Goal: Information Seeking & Learning: Learn about a topic

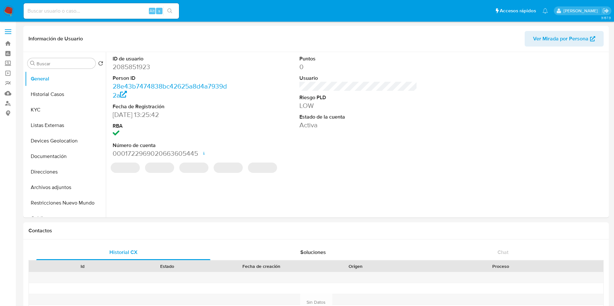
select select "10"
click at [97, 10] on input at bounding box center [101, 11] width 155 height 8
click at [11, 63] on label "Screening" at bounding box center [38, 64] width 77 height 10
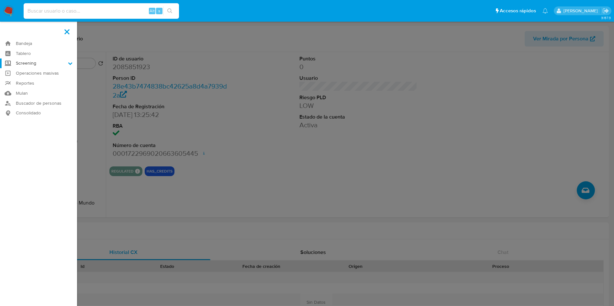
click at [0, 0] on input "Screening" at bounding box center [0, 0] width 0 height 0
click at [27, 88] on link "Herramientas" at bounding box center [38, 89] width 77 height 8
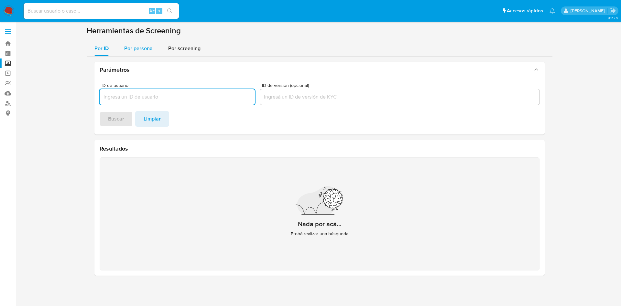
click at [151, 41] on div "Por persona" at bounding box center [138, 49] width 28 height 16
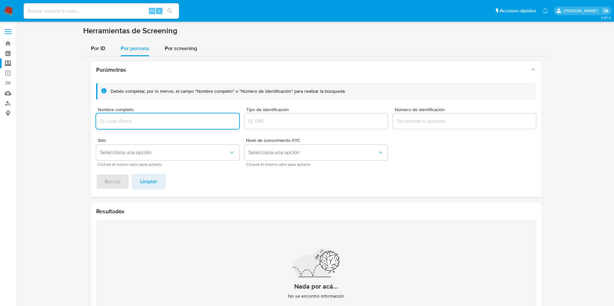
click at [153, 121] on input "Nombre completo" at bounding box center [167, 121] width 143 height 8
type input "MARTIN CORTES ESTRADA"
click at [125, 186] on button "Buscar" at bounding box center [112, 182] width 33 height 16
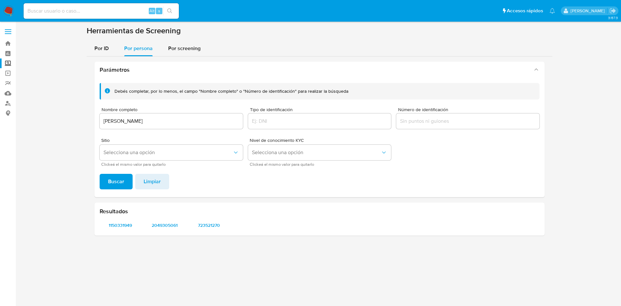
click at [363, 218] on div "Resultados 1150331949 2049305061 723521270" at bounding box center [319, 219] width 450 height 33
click at [126, 221] on span "1150331949" at bounding box center [120, 225] width 33 height 9
click at [160, 220] on div "Resultados 1150331949 2049305061 723521270" at bounding box center [319, 219] width 450 height 33
click at [165, 224] on span "2049305061" at bounding box center [164, 225] width 33 height 9
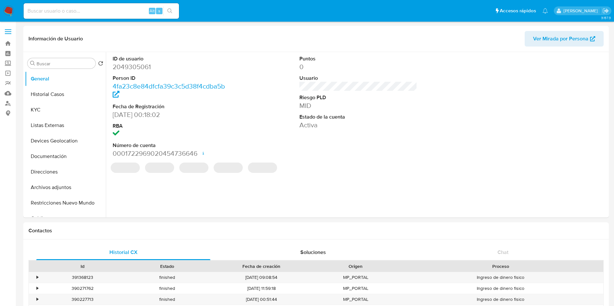
select select "10"
click at [147, 64] on dd "2049305061" at bounding box center [172, 66] width 118 height 9
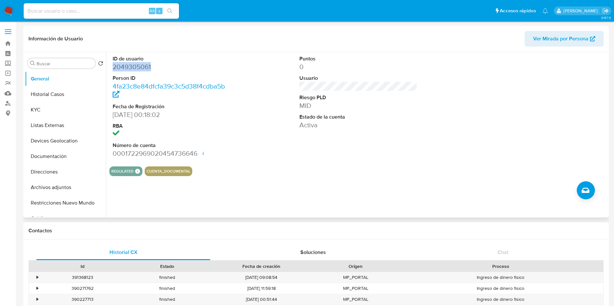
click at [147, 64] on dd "2049305061" at bounding box center [172, 66] width 118 height 9
copy dd "2049305061"
click at [57, 98] on button "Historial Casos" at bounding box center [63, 95] width 76 height 16
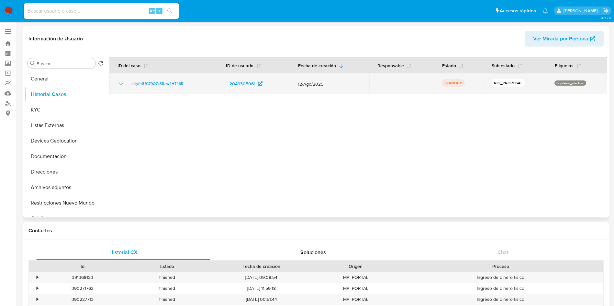
click at [123, 79] on td "LcIyfnfUC70Q7cSRaw4H746R" at bounding box center [163, 83] width 108 height 21
click at [121, 80] on icon "Mostrar/Ocultar" at bounding box center [121, 84] width 8 height 8
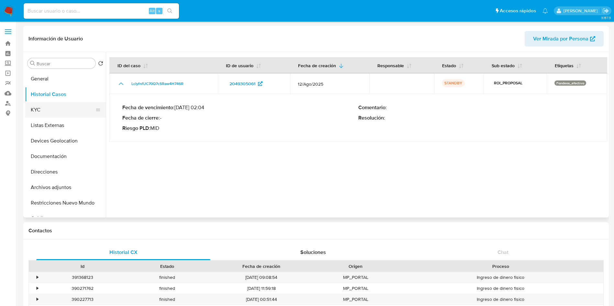
click at [55, 110] on button "KYC" at bounding box center [63, 110] width 76 height 16
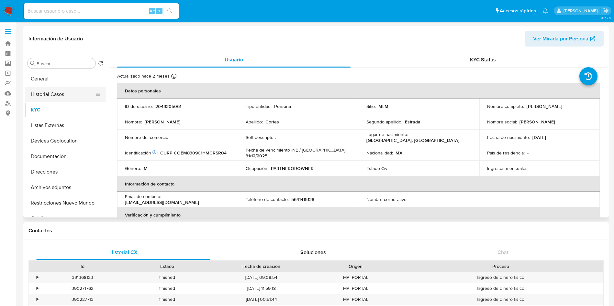
click at [57, 89] on button "Historial Casos" at bounding box center [63, 95] width 76 height 16
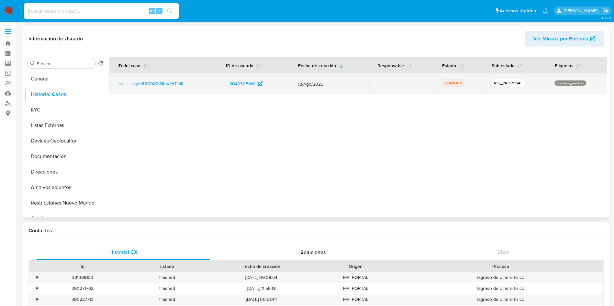
drag, startPoint x: 296, startPoint y: 83, endPoint x: 325, endPoint y: 83, distance: 29.4
click at [325, 83] on td "12/Ago/2025" at bounding box center [329, 83] width 79 height 21
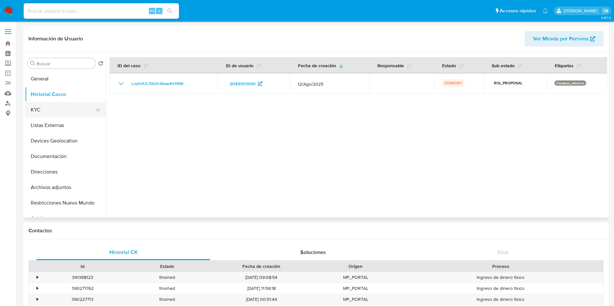
click at [56, 113] on button "KYC" at bounding box center [63, 110] width 76 height 16
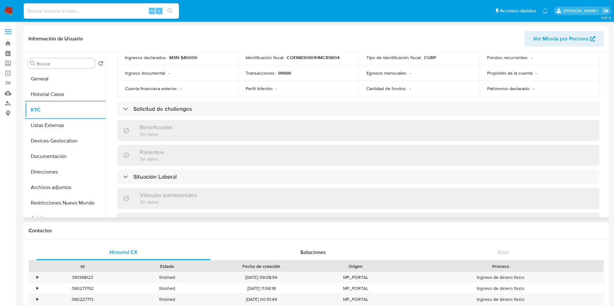
scroll to position [255, 0]
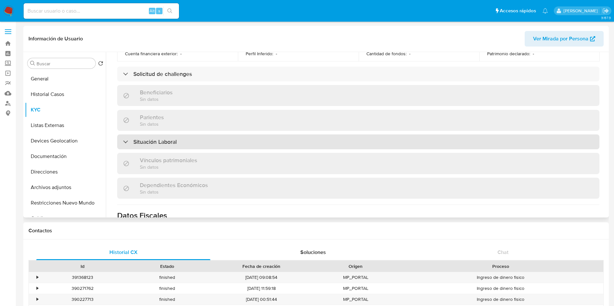
click at [437, 143] on div "Situación Laboral" at bounding box center [358, 142] width 482 height 15
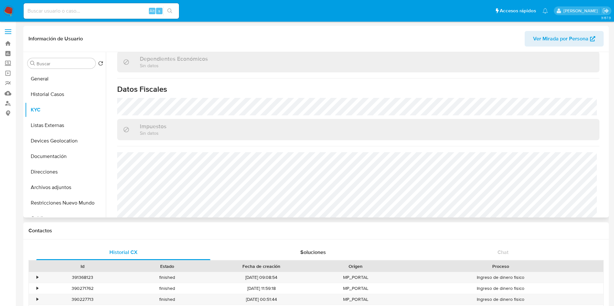
scroll to position [488, 0]
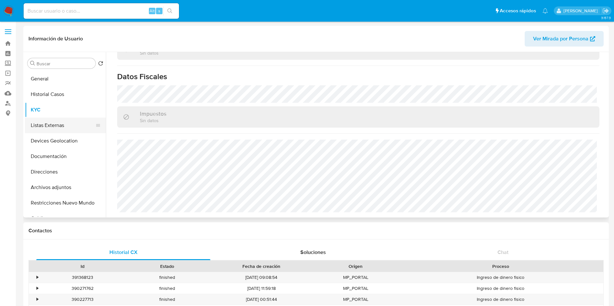
click at [62, 120] on button "Listas Externas" at bounding box center [63, 126] width 76 height 16
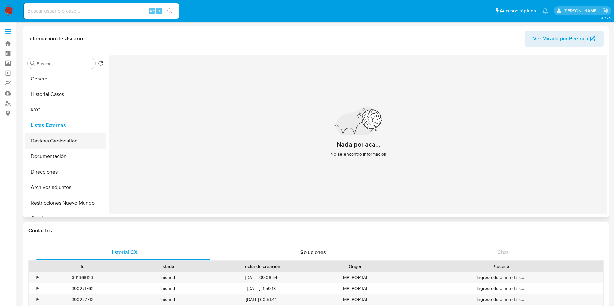
click at [52, 142] on button "Devices Geolocation" at bounding box center [63, 141] width 76 height 16
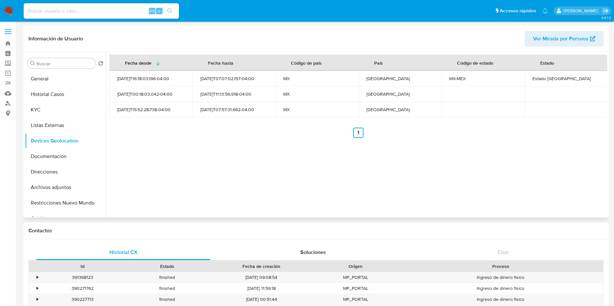
click at [337, 162] on div "Fecha desde Fecha hasta Código de país País Código de estado Estado 2024-11-04T…" at bounding box center [356, 135] width 501 height 166
click at [61, 153] on button "Documentación" at bounding box center [63, 157] width 76 height 16
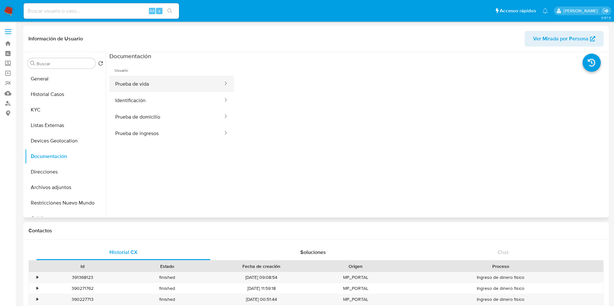
click at [176, 89] on button "Prueba de vida" at bounding box center [166, 84] width 114 height 16
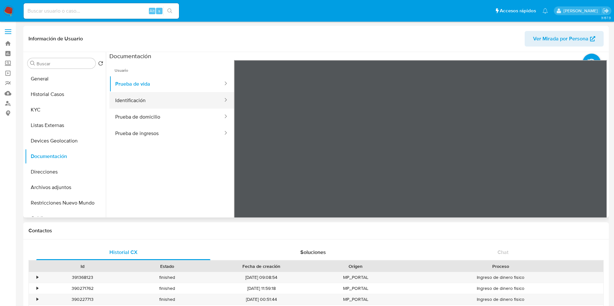
click at [149, 95] on button "Identificación" at bounding box center [166, 100] width 114 height 16
click at [162, 122] on button "Prueba de domicilio" at bounding box center [166, 117] width 114 height 16
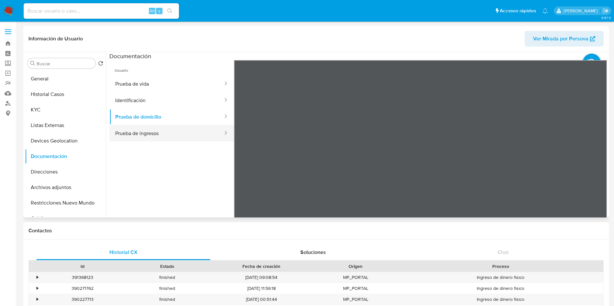
click at [176, 134] on button "Prueba de ingresos" at bounding box center [166, 133] width 114 height 16
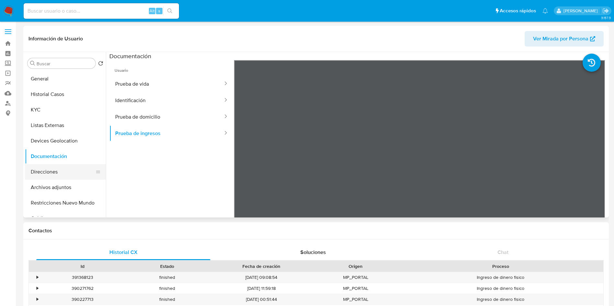
click at [62, 170] on button "Direcciones" at bounding box center [63, 172] width 76 height 16
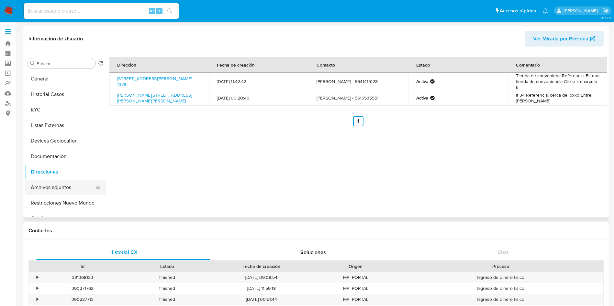
click at [54, 184] on button "Archivos adjuntos" at bounding box center [63, 188] width 76 height 16
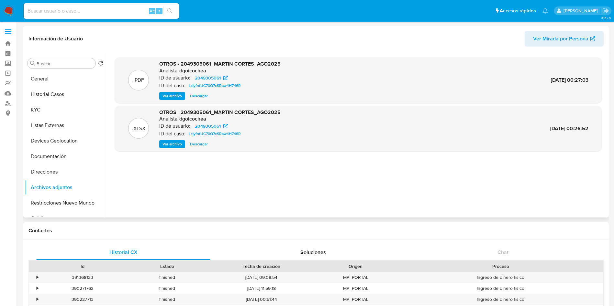
click at [202, 94] on span "Descargar" at bounding box center [199, 96] width 18 height 6
click at [53, 203] on button "Restricciones Nuevo Mundo" at bounding box center [63, 203] width 76 height 16
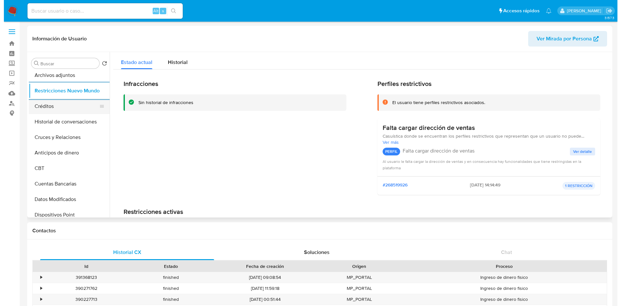
scroll to position [97, 0]
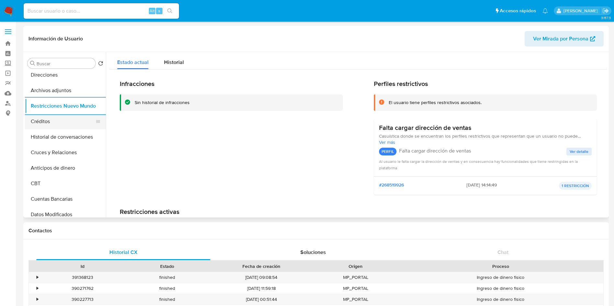
click at [56, 126] on button "Créditos" at bounding box center [63, 122] width 76 height 16
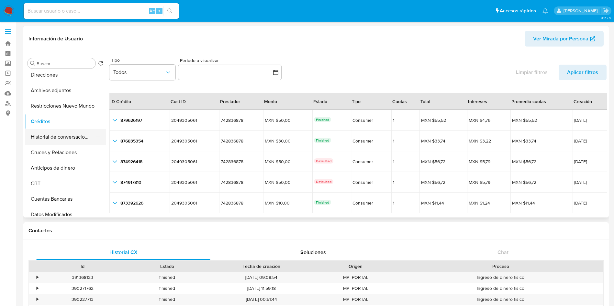
click at [76, 137] on button "Historial de conversaciones" at bounding box center [63, 137] width 76 height 16
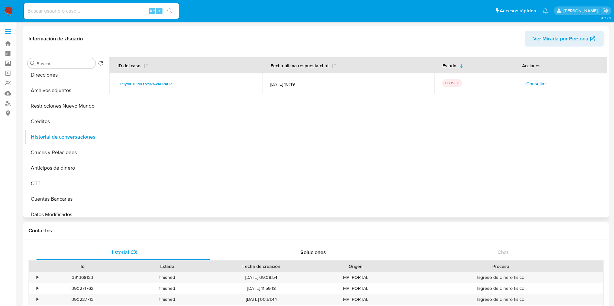
click at [531, 82] on span "Consultar" at bounding box center [536, 83] width 20 height 9
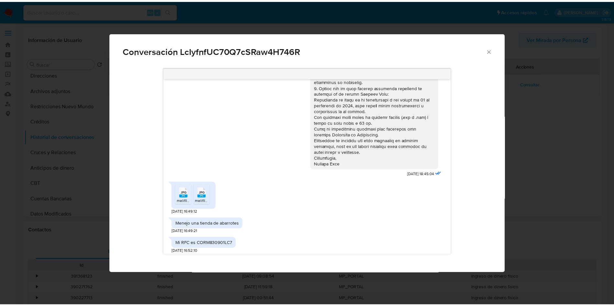
scroll to position [97, 0]
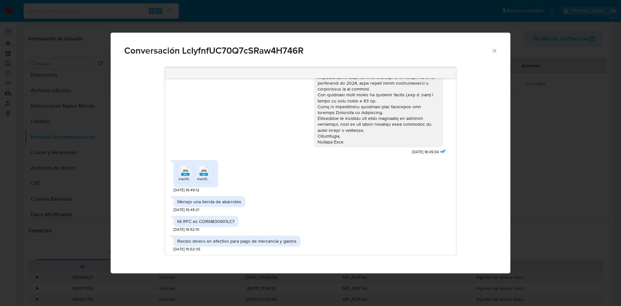
click at [495, 46] on div "Conversación LcIyfnfUC70Q7cSRaw4H746R" at bounding box center [311, 48] width 400 height 31
click at [495, 51] on icon "Cerrar" at bounding box center [495, 51] width 4 height 4
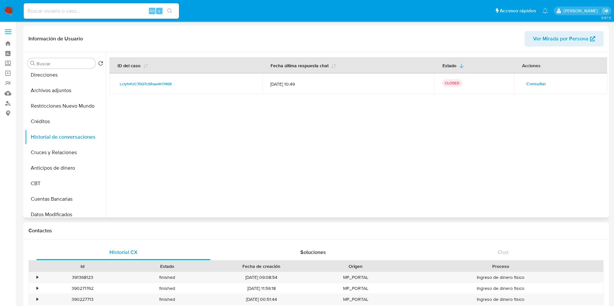
click at [383, 186] on div at bounding box center [356, 135] width 501 height 166
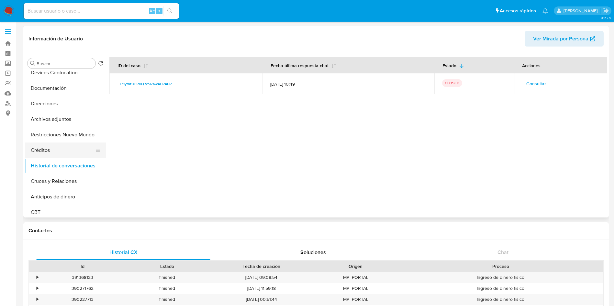
scroll to position [49, 0]
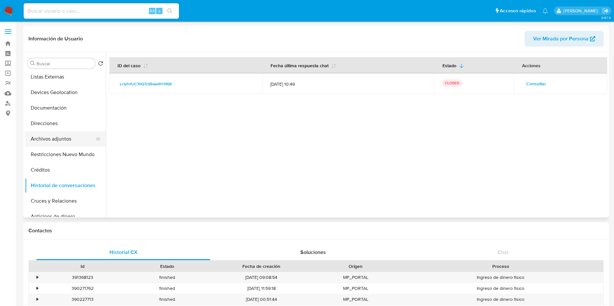
click at [60, 140] on button "Archivos adjuntos" at bounding box center [63, 139] width 76 height 16
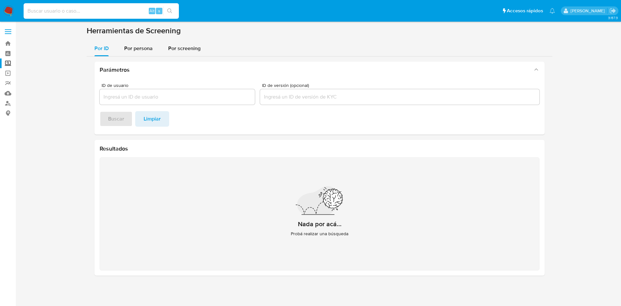
click at [121, 10] on input at bounding box center [101, 11] width 155 height 8
paste input "2049305061"
type input "2049305061"
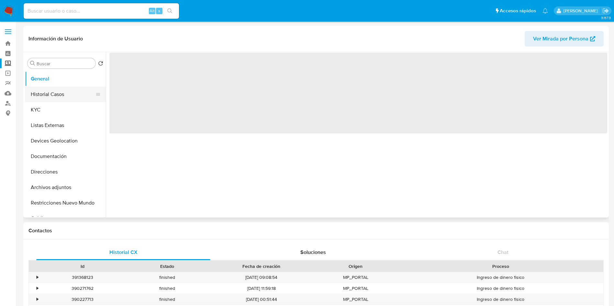
click at [37, 95] on button "Historial Casos" at bounding box center [63, 95] width 76 height 16
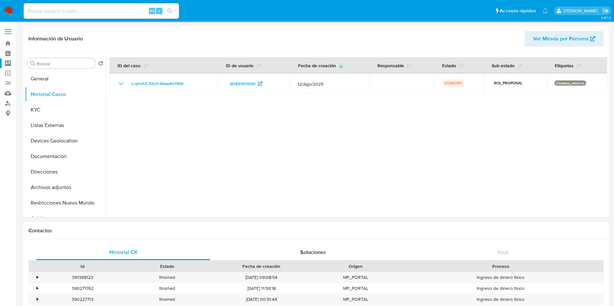
select select "10"
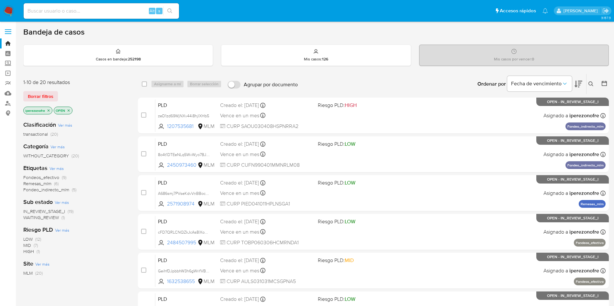
click at [96, 10] on input at bounding box center [101, 11] width 155 height 8
paste input "43249815"
type input "43249815"
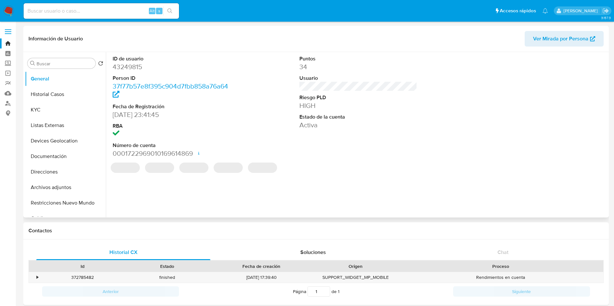
select select "10"
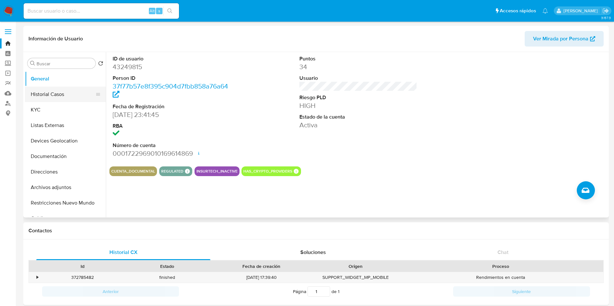
click at [54, 95] on button "Historial Casos" at bounding box center [63, 95] width 76 height 16
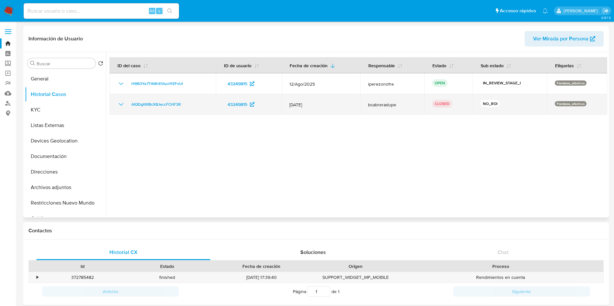
click at [120, 102] on icon "Mostrar/Ocultar" at bounding box center [121, 105] width 8 height 8
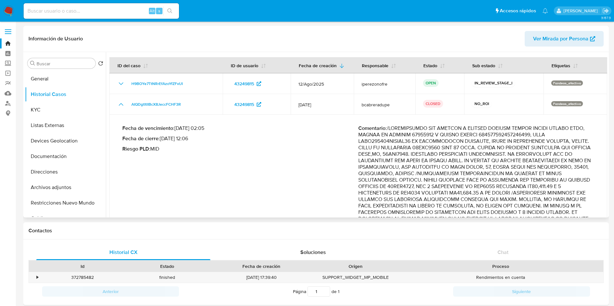
click at [543, 161] on p "Comentario :" at bounding box center [476, 254] width 236 height 259
click at [530, 206] on p "Comentario :" at bounding box center [476, 254] width 236 height 259
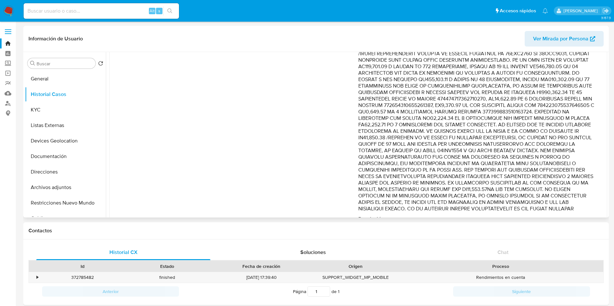
scroll to position [194, 0]
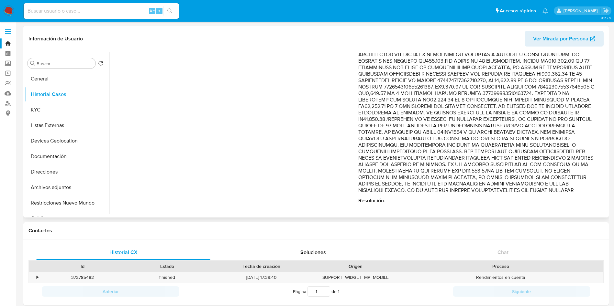
drag, startPoint x: 470, startPoint y: 196, endPoint x: 485, endPoint y: 123, distance: 74.6
click at [485, 123] on p "Comentario :" at bounding box center [476, 64] width 236 height 259
click at [298, 141] on div "Fecha de vencimiento : [DATE] 02:05 Fecha de cierre : [DATE] 12:06 Riesgo PLD :…" at bounding box center [240, 69] width 236 height 269
click at [52, 105] on button "KYC" at bounding box center [63, 110] width 76 height 16
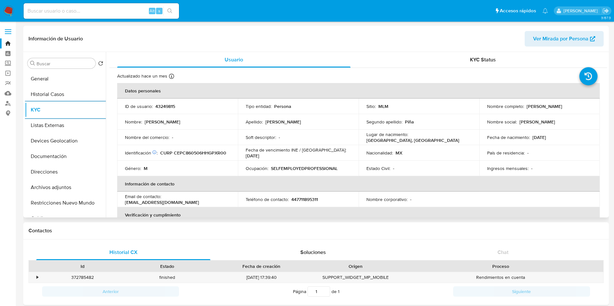
click at [311, 197] on p "447711895311" at bounding box center [304, 200] width 27 height 6
copy p "447711895311"
drag, startPoint x: 223, startPoint y: 201, endPoint x: 163, endPoint y: 201, distance: 60.2
click at [163, 201] on td "Email de contacto : [EMAIL_ADDRESS][DOMAIN_NAME]" at bounding box center [177, 200] width 121 height 16
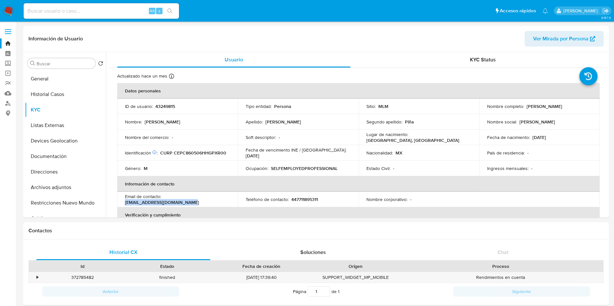
copy p "[EMAIL_ADDRESS][DOMAIN_NAME]"
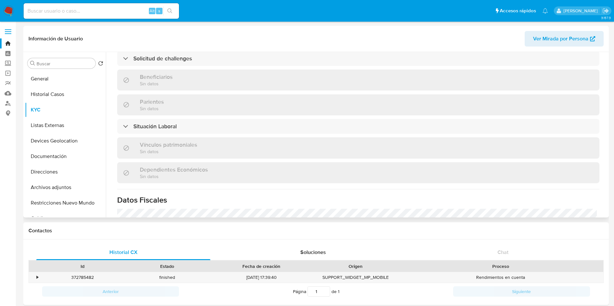
scroll to position [248, 0]
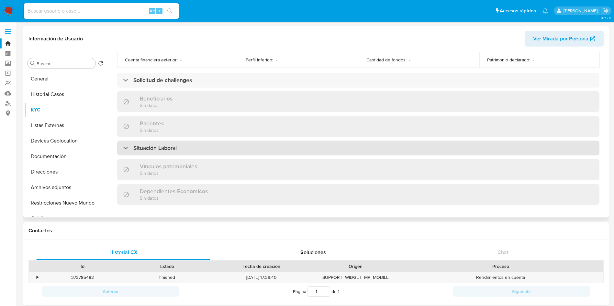
click at [227, 145] on div "Situación Laboral" at bounding box center [358, 148] width 482 height 15
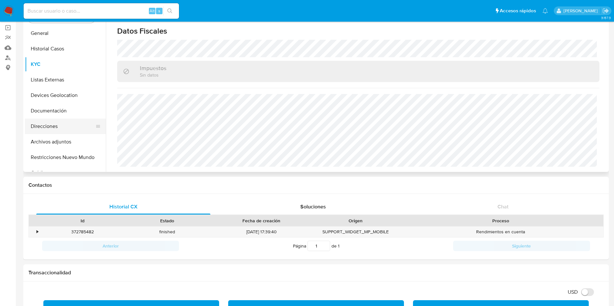
scroll to position [0, 0]
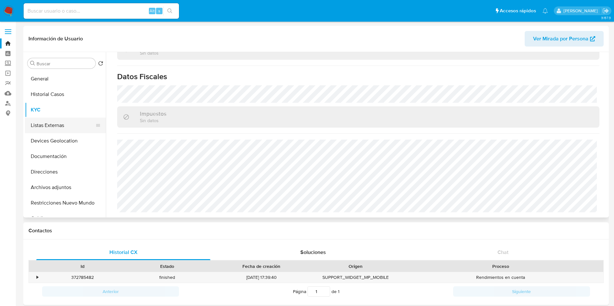
click at [48, 126] on button "Listas Externas" at bounding box center [63, 126] width 76 height 16
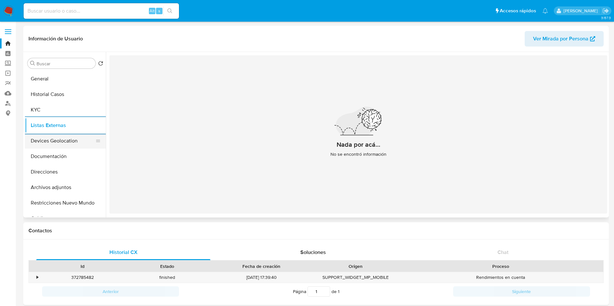
click at [41, 140] on button "Devices Geolocation" at bounding box center [63, 141] width 76 height 16
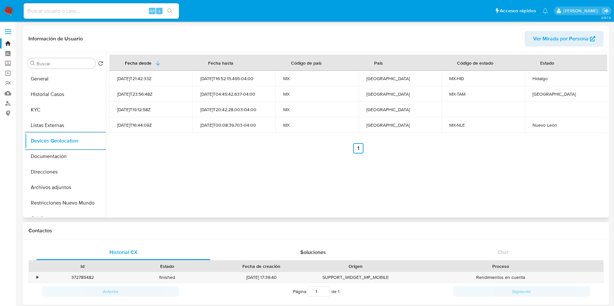
click at [538, 78] on div "Hidalgo" at bounding box center [566, 79] width 68 height 6
copy div "Hidalgo"
click at [535, 96] on div "[GEOGRAPHIC_DATA]" at bounding box center [566, 94] width 68 height 6
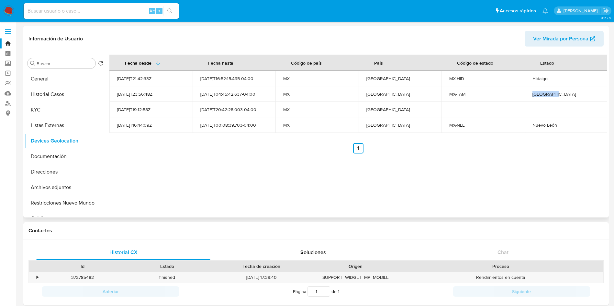
copy div "[GEOGRAPHIC_DATA]"
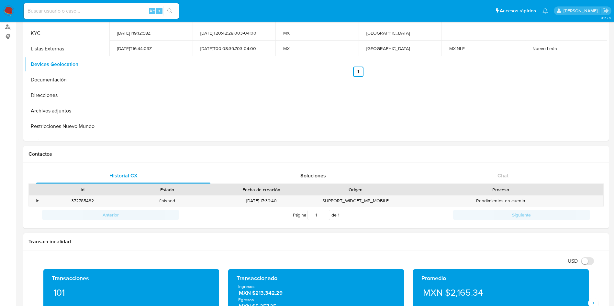
scroll to position [243, 0]
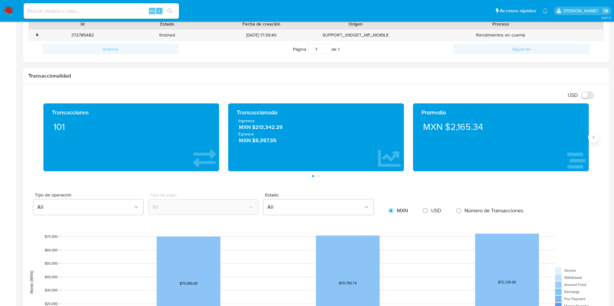
click at [595, 137] on icon "Siguiente" at bounding box center [592, 137] width 5 height 5
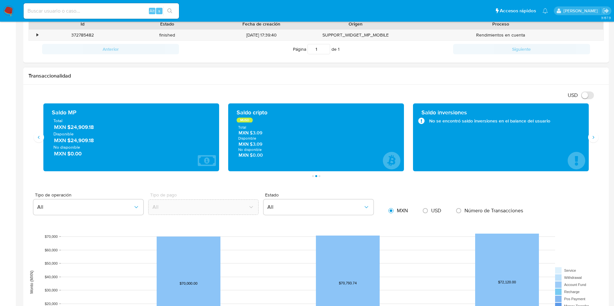
drag, startPoint x: 97, startPoint y: 130, endPoint x: 71, endPoint y: 127, distance: 26.0
click at [71, 127] on span "MXN $24,909.18" at bounding box center [131, 127] width 155 height 7
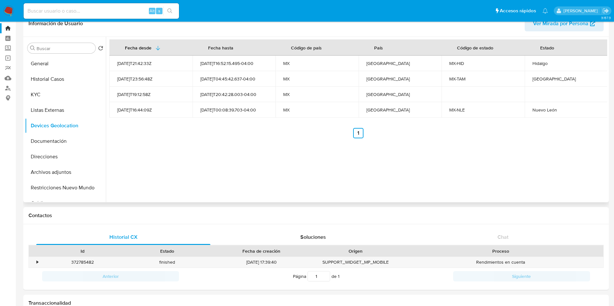
scroll to position [0, 0]
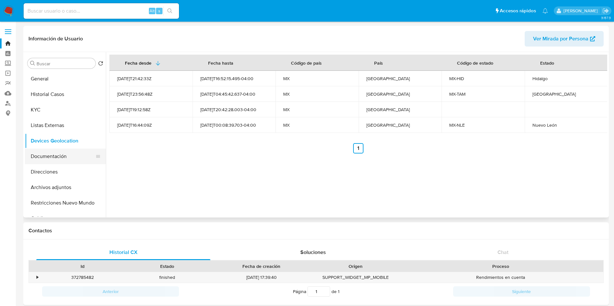
click at [54, 154] on button "Documentación" at bounding box center [63, 157] width 76 height 16
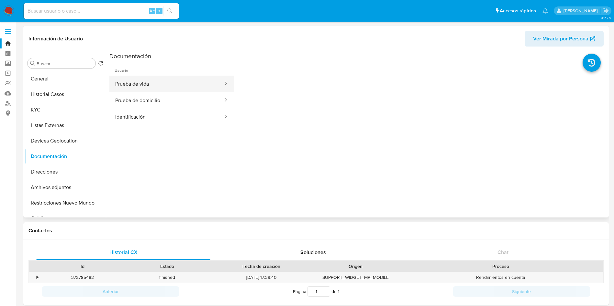
click at [153, 83] on button "Prueba de vida" at bounding box center [166, 84] width 114 height 16
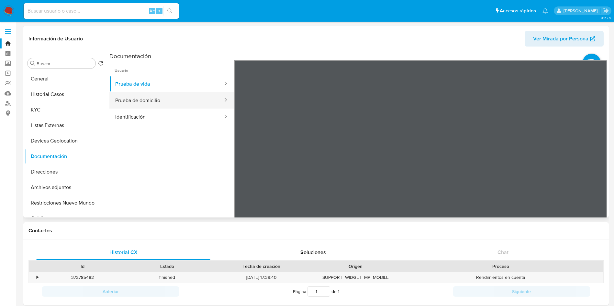
click at [177, 108] on button "Prueba de domicilio" at bounding box center [166, 100] width 114 height 16
click at [185, 121] on button "Identificación" at bounding box center [166, 117] width 114 height 16
click at [599, 163] on icon at bounding box center [598, 165] width 13 height 13
